Goal: Check status: Check status

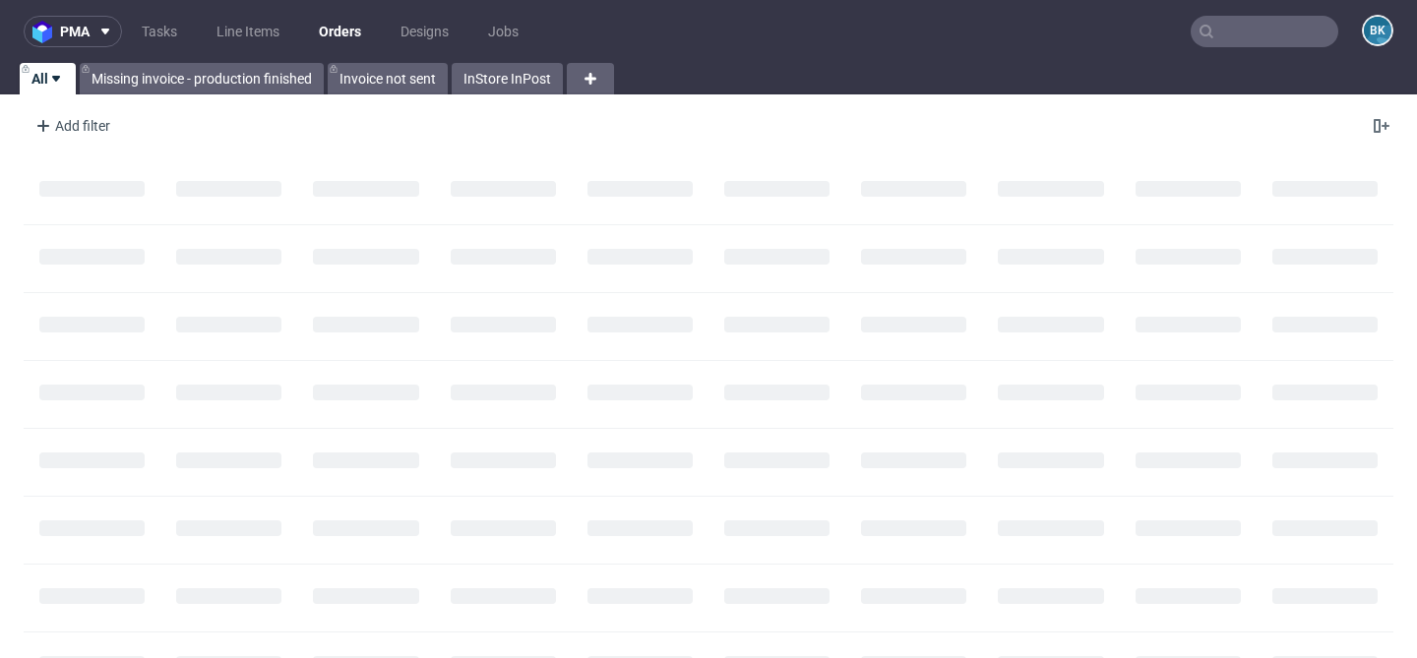
click at [1279, 23] on input "text" at bounding box center [1265, 31] width 148 height 31
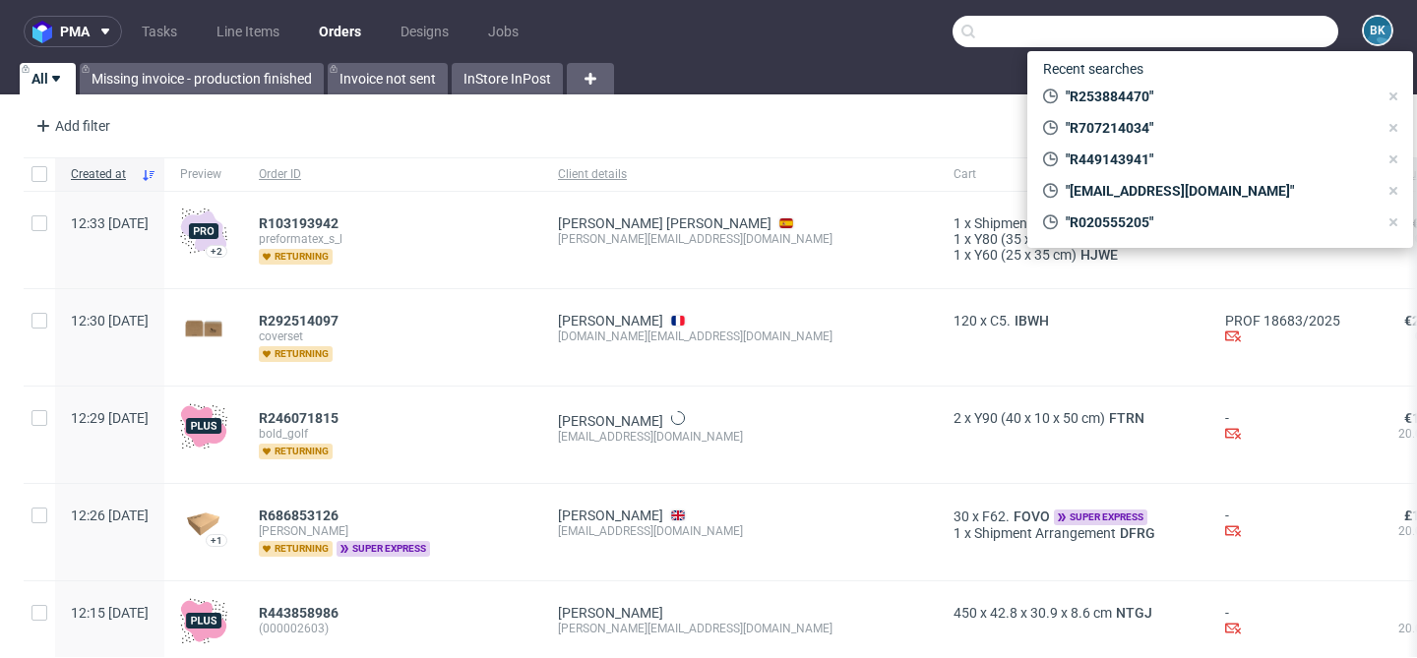
paste input "R973287102"
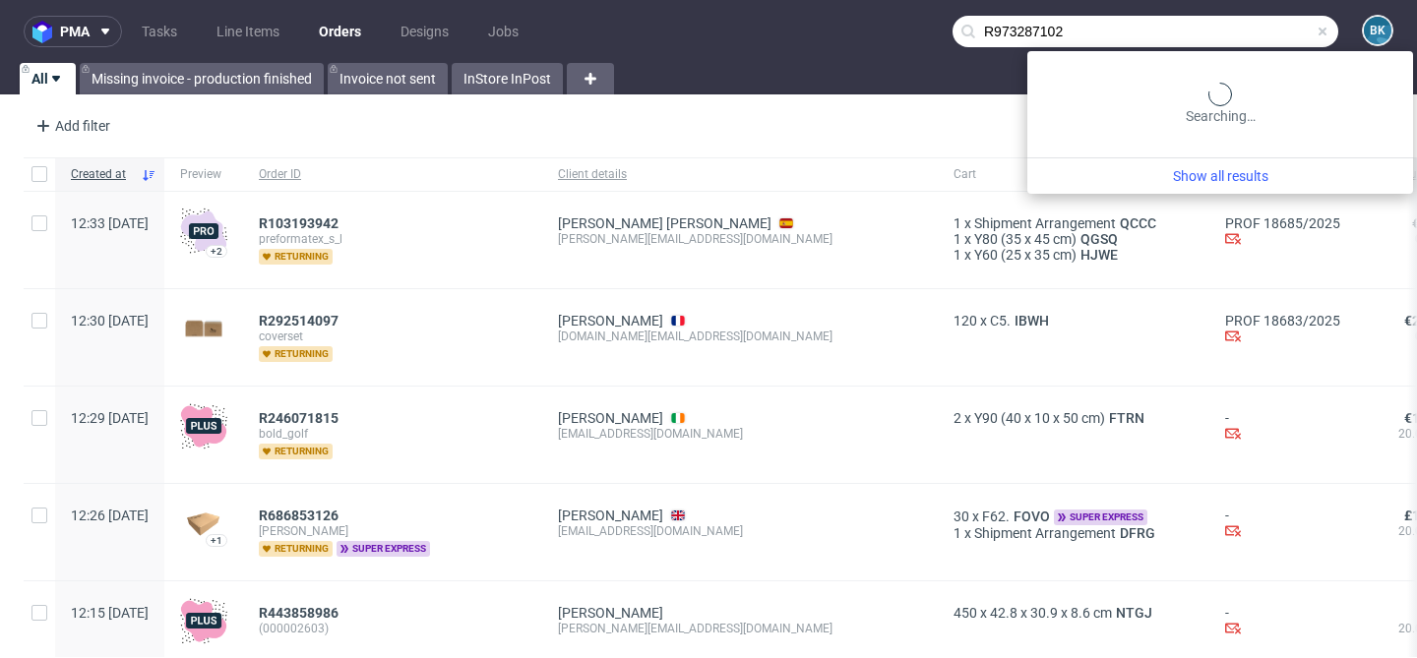
type input "R973287102"
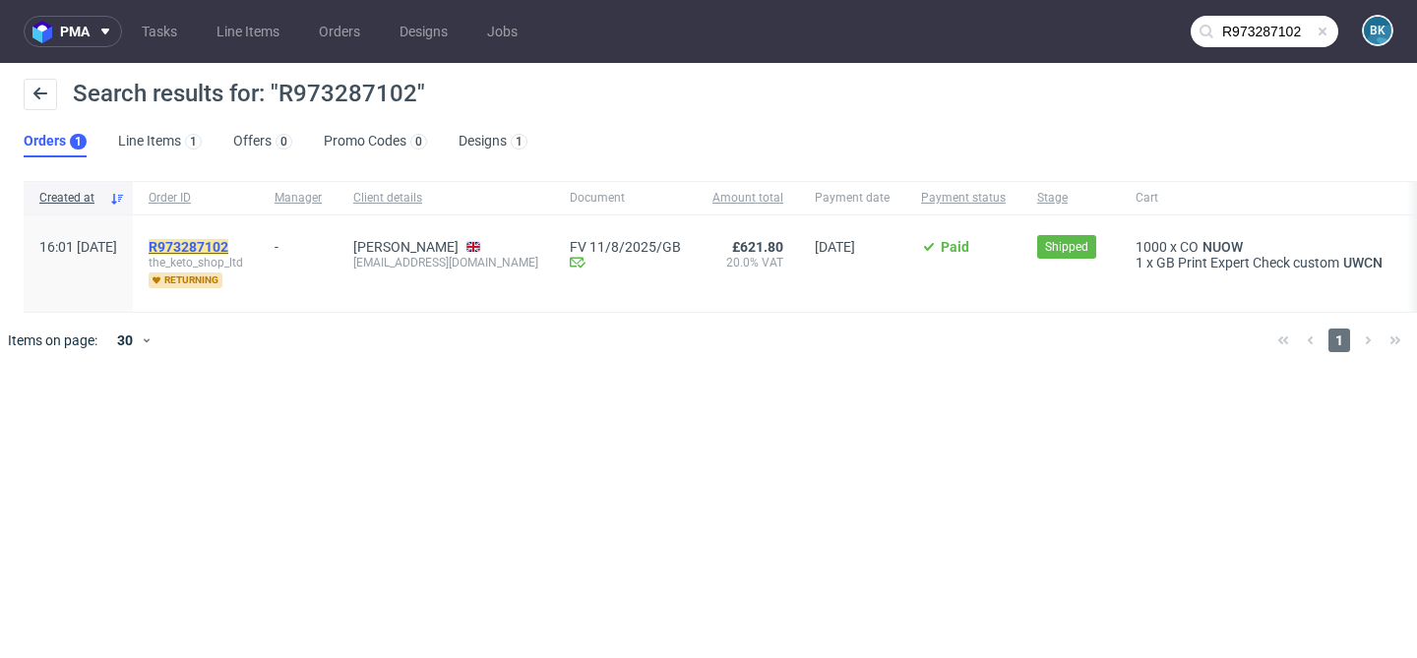
click at [228, 247] on mark "R973287102" at bounding box center [189, 247] width 80 height 16
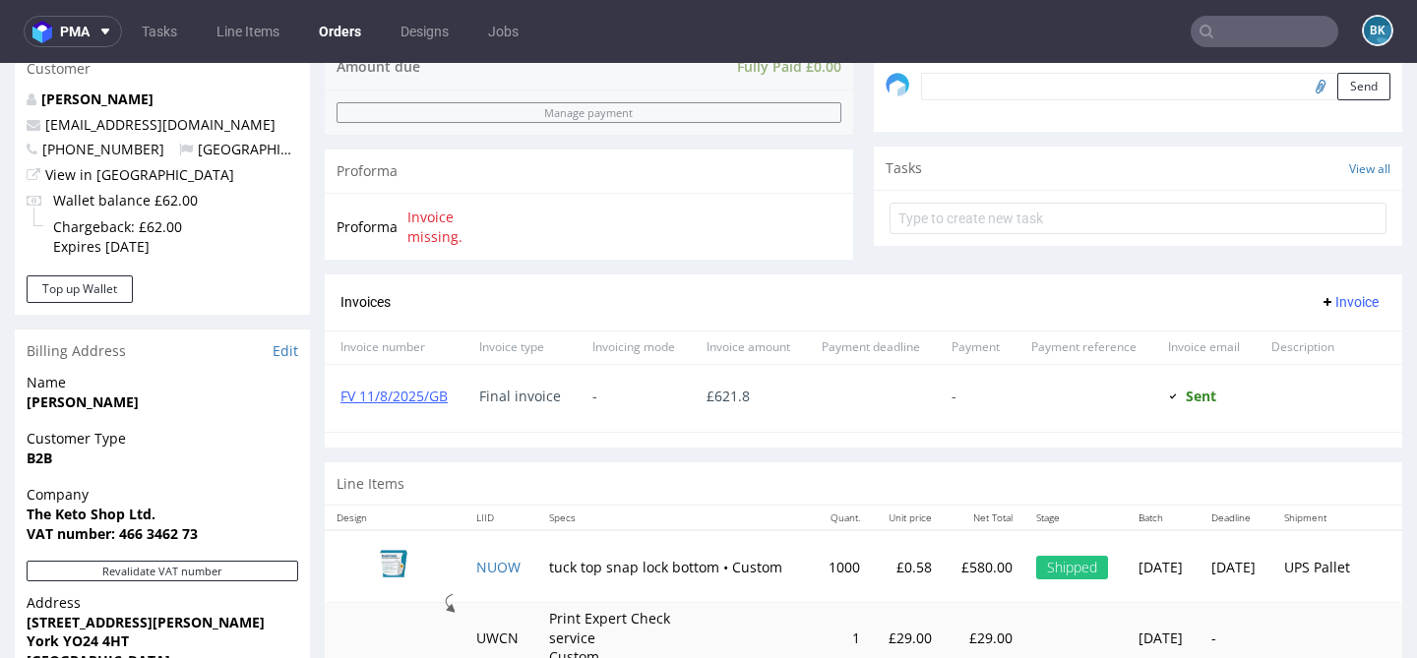
scroll to position [964, 0]
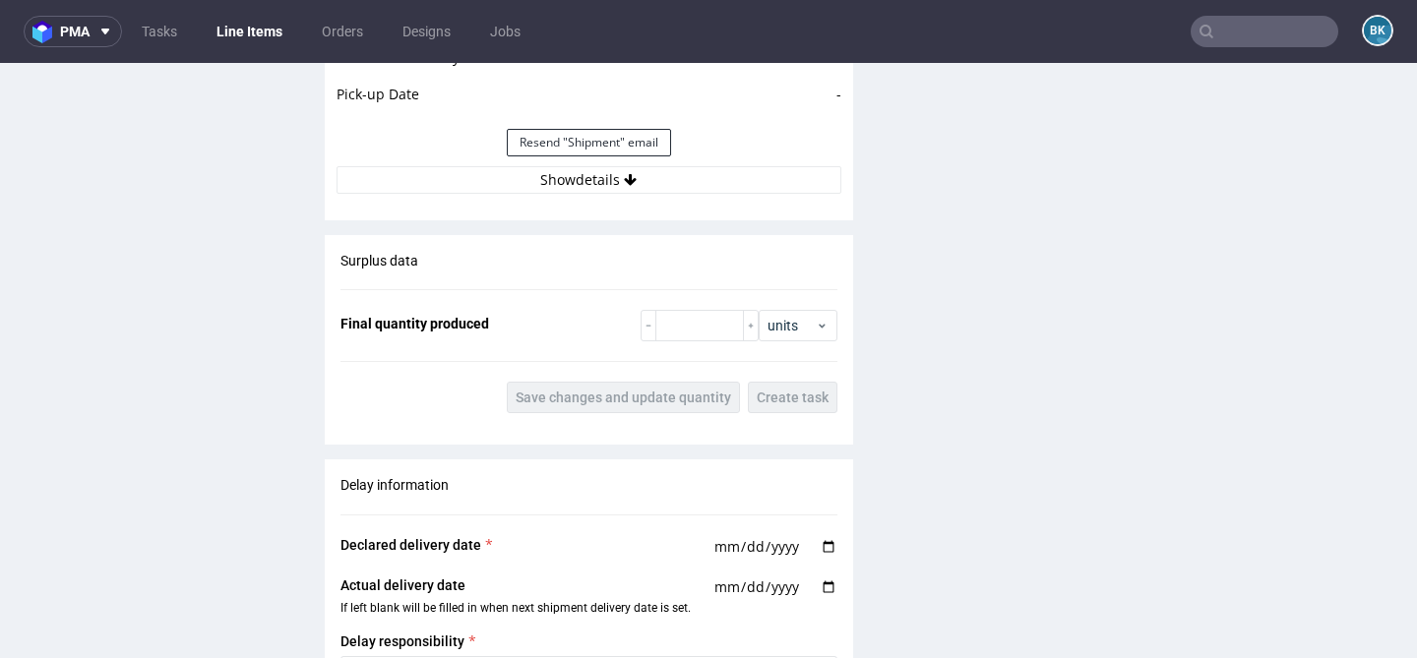
scroll to position [2591, 0]
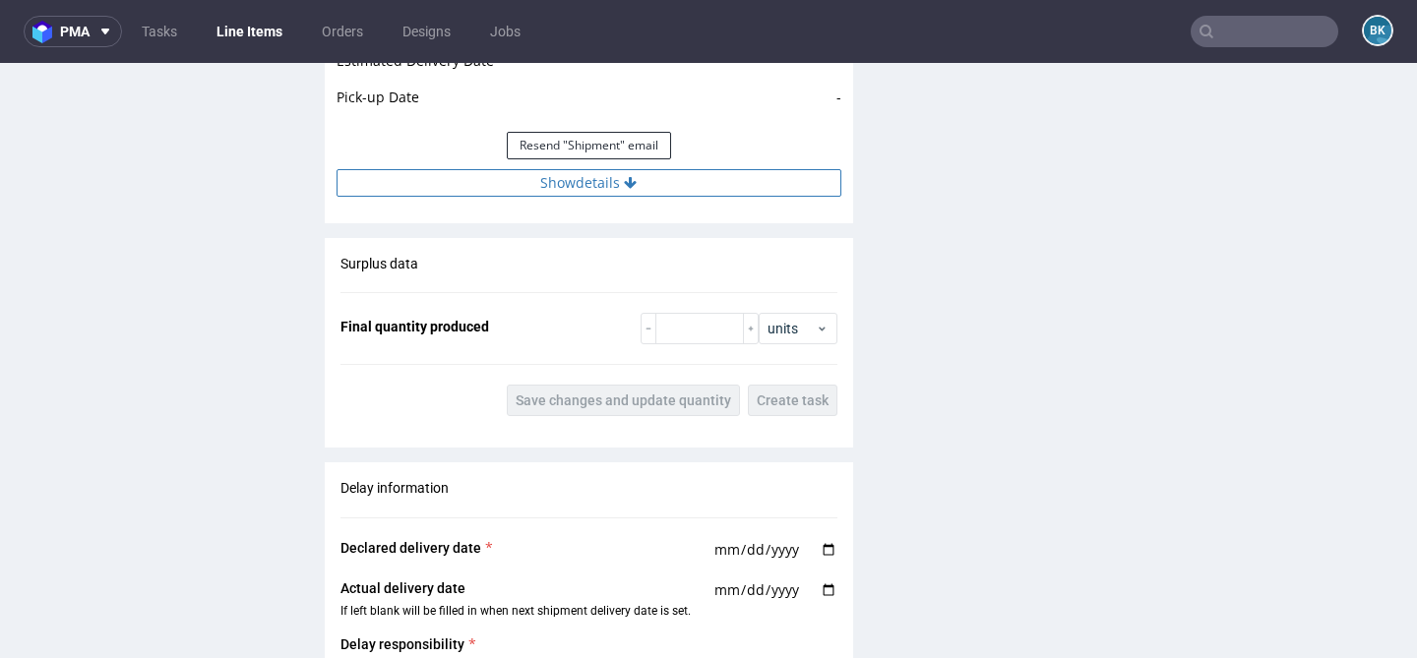
click at [588, 197] on button "Show details" at bounding box center [589, 183] width 505 height 28
